Goal: Transaction & Acquisition: Purchase product/service

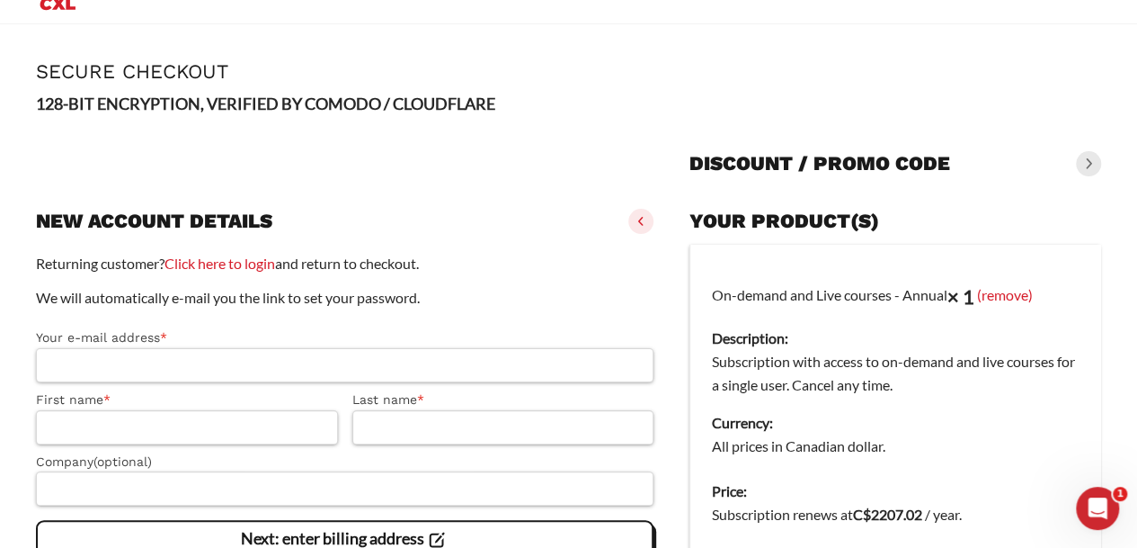
scroll to position [15, 0]
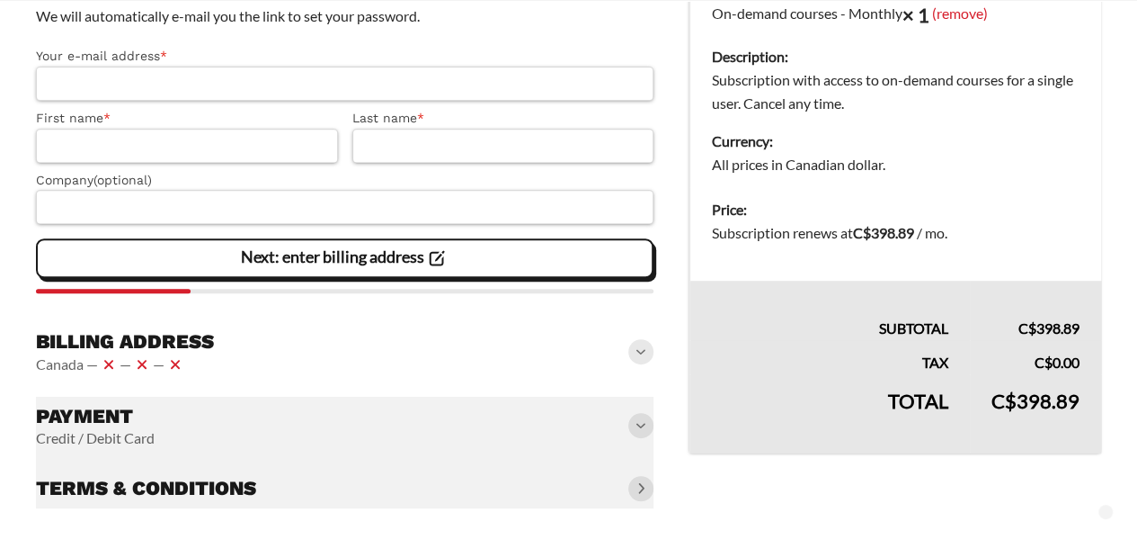
scroll to position [325, 0]
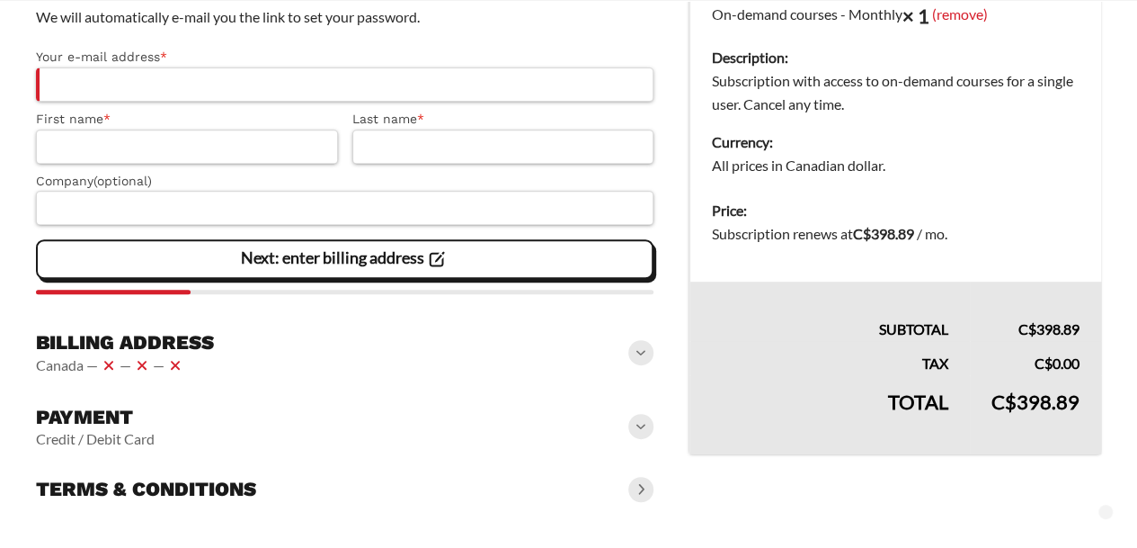
click at [859, 485] on vaadin-details "Your product(s) On-demand courses - Monthly × 1 (remove) Description: Subscript…" at bounding box center [896, 215] width 412 height 588
click at [766, 515] on slot "Page Secure Checkout 128-BIT ENCRYPTION, VERIFIED BY COMODO / CLOUDFLARE Discou…" at bounding box center [568, 146] width 1137 height 805
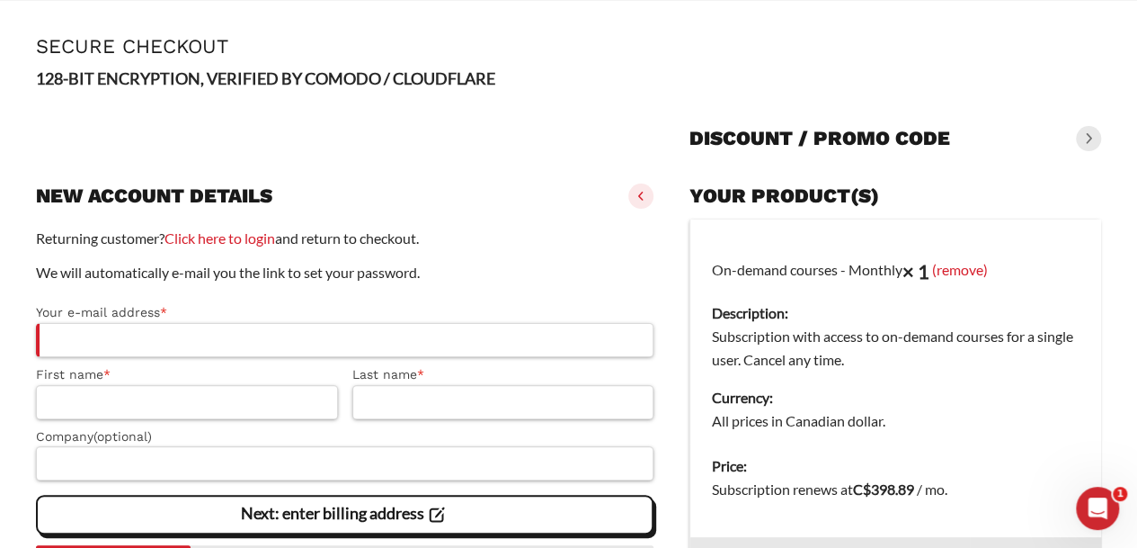
scroll to position [86, 0]
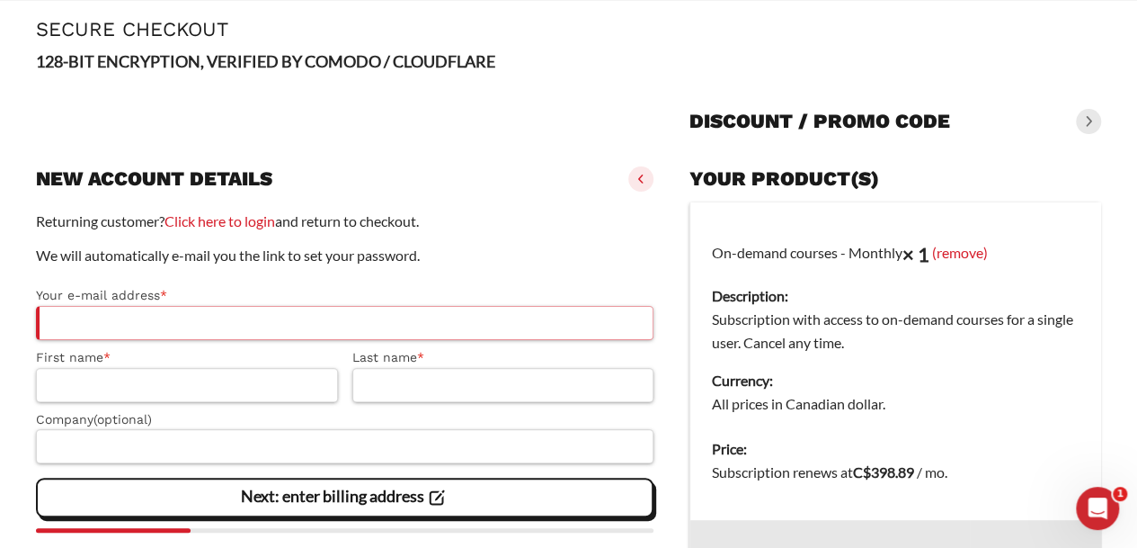
click at [581, 312] on input "Your e-mail address *" at bounding box center [345, 323] width 618 height 34
type input "*"
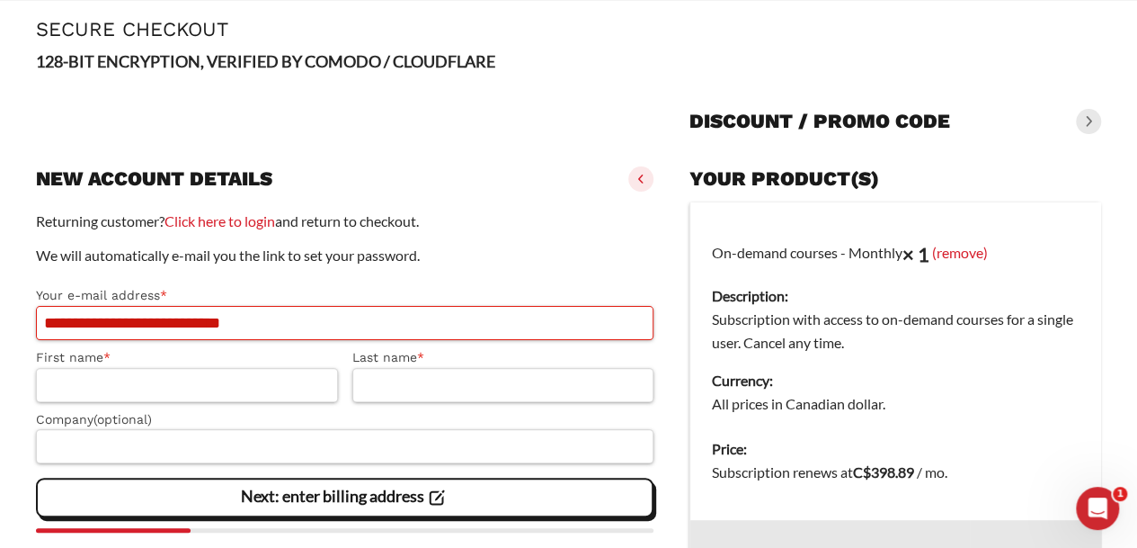
type input "**********"
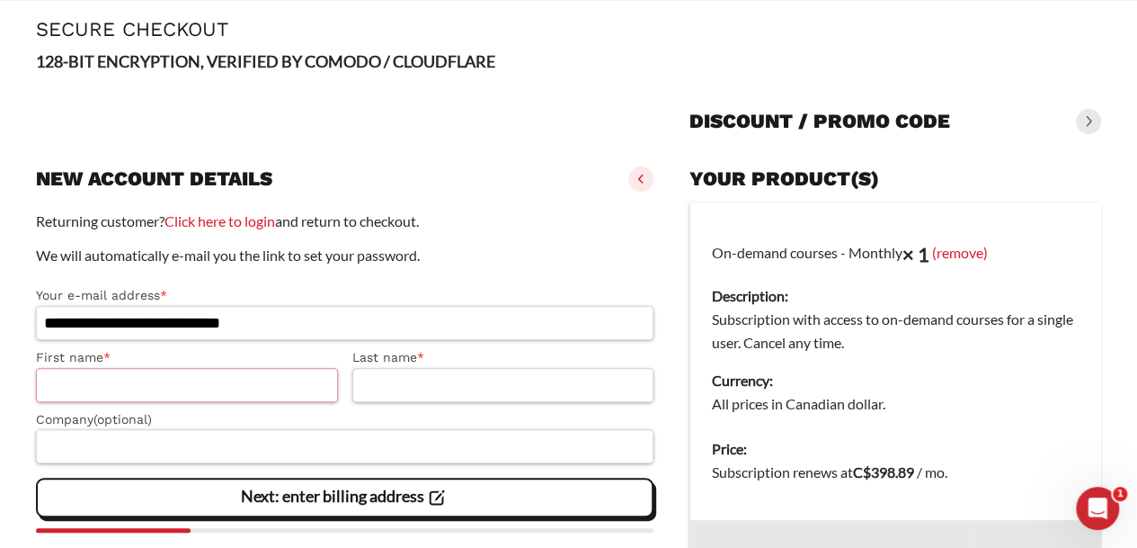
click at [271, 386] on input "First name *" at bounding box center [187, 385] width 302 height 34
type input "**********"
click at [363, 378] on input "Last name *" at bounding box center [503, 385] width 302 height 34
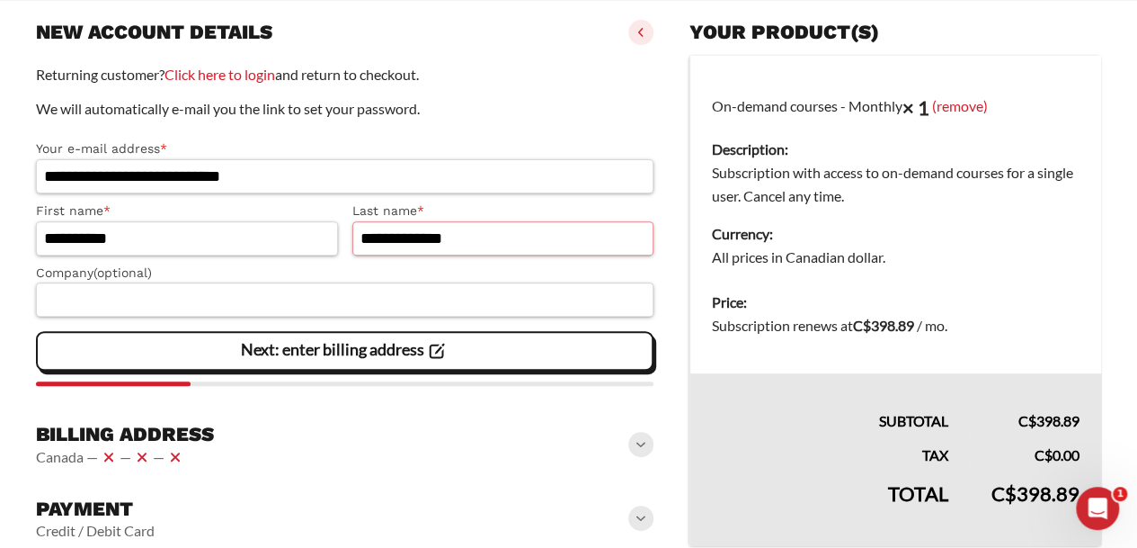
scroll to position [220, 0]
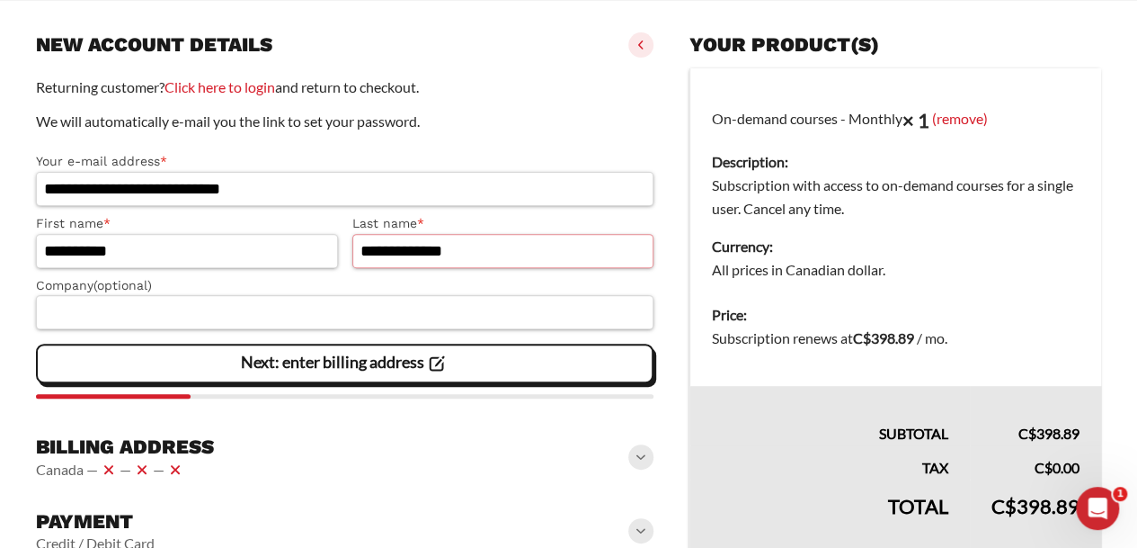
type input "**********"
click at [316, 281] on label "Company (optional)" at bounding box center [345, 285] width 618 height 21
click at [316, 295] on input "Company (optional)" at bounding box center [345, 312] width 618 height 34
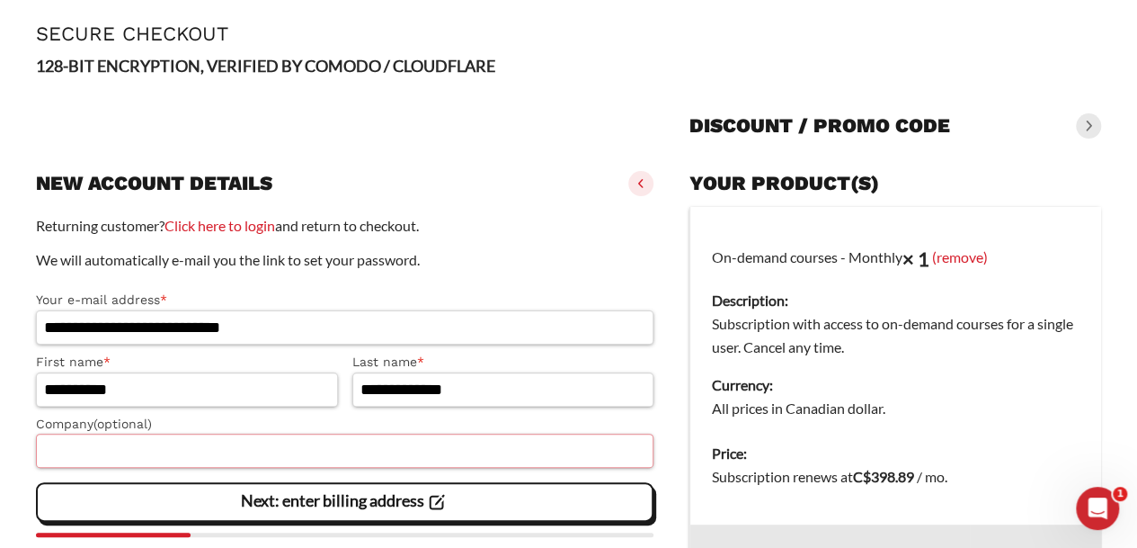
scroll to position [0, 0]
